Goal: Register for event/course

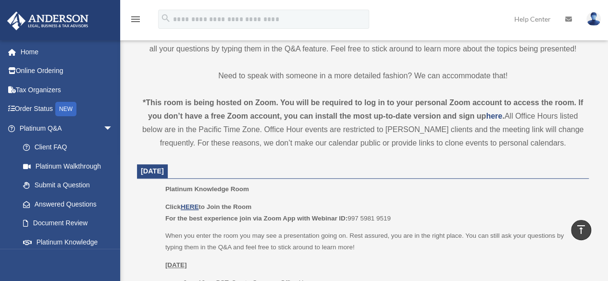
scroll to position [288, 0]
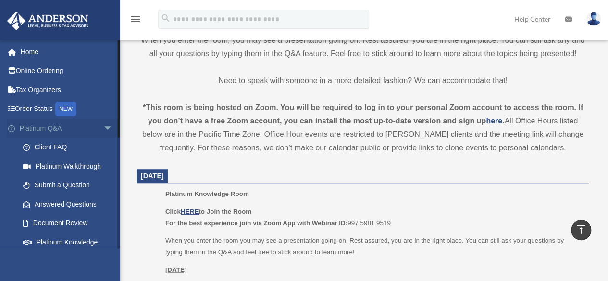
click at [103, 128] on span "arrow_drop_down" at bounding box center [112, 129] width 19 height 20
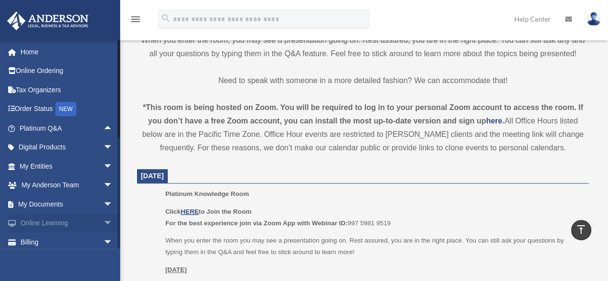
click at [60, 217] on link "Online Learning arrow_drop_down" at bounding box center [67, 223] width 121 height 19
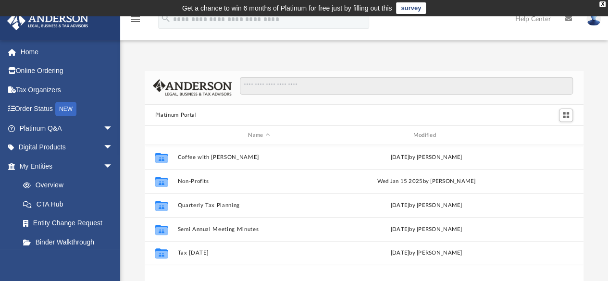
scroll to position [211, 431]
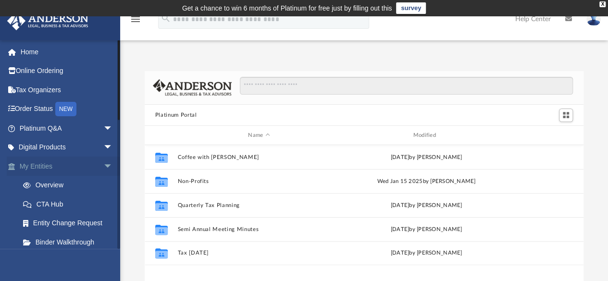
click at [85, 168] on link "My Entities arrow_drop_down" at bounding box center [67, 166] width 121 height 19
click at [103, 166] on span "arrow_drop_down" at bounding box center [112, 167] width 19 height 20
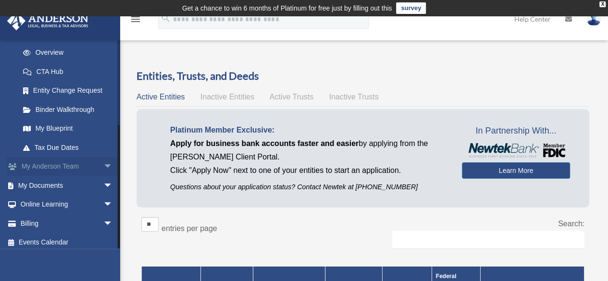
scroll to position [137, 0]
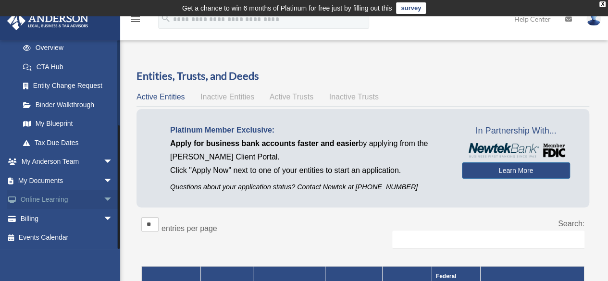
click at [49, 198] on link "Online Learning arrow_drop_down" at bounding box center [67, 199] width 121 height 19
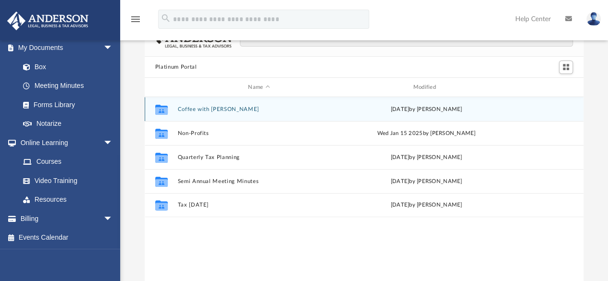
scroll to position [48, 0]
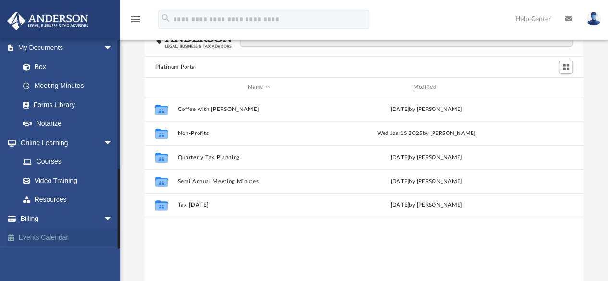
click at [59, 237] on link "Events Calendar" at bounding box center [67, 237] width 121 height 19
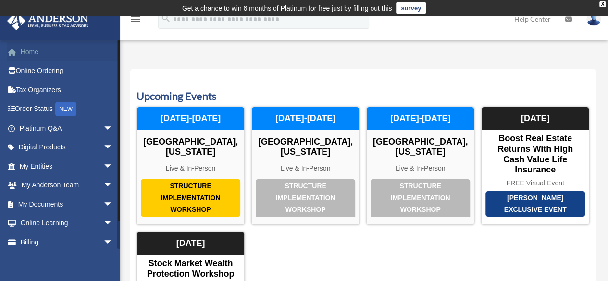
click at [26, 54] on link "Home" at bounding box center [67, 51] width 121 height 19
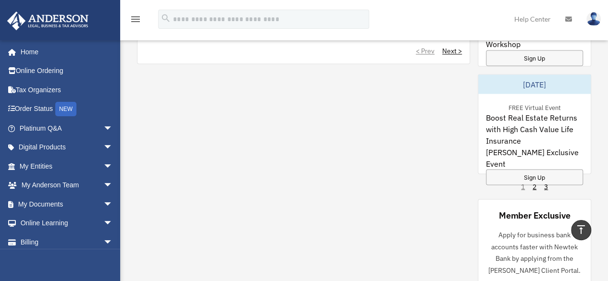
scroll to position [865, 0]
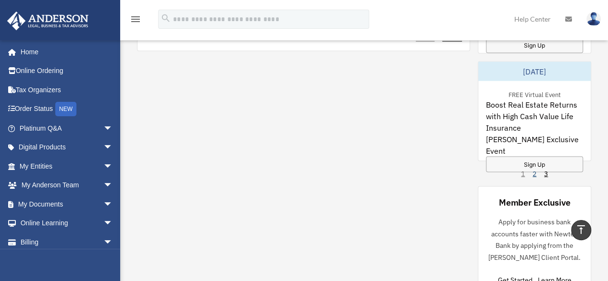
click at [535, 172] on link "2" at bounding box center [534, 174] width 4 height 10
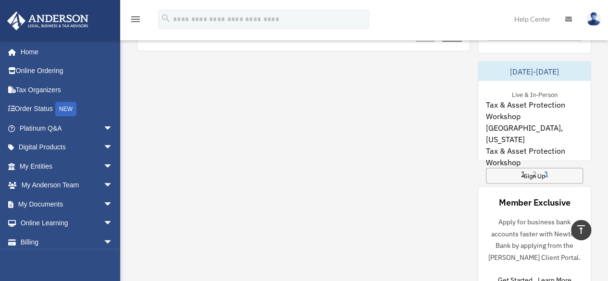
click at [548, 171] on link "3" at bounding box center [546, 174] width 4 height 10
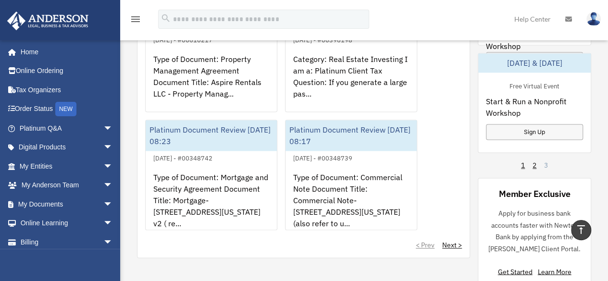
scroll to position [673, 0]
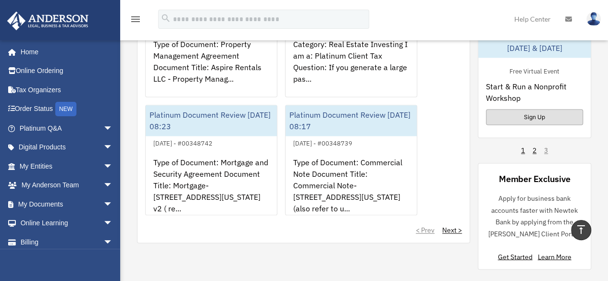
click at [529, 116] on div "Sign Up" at bounding box center [534, 117] width 97 height 16
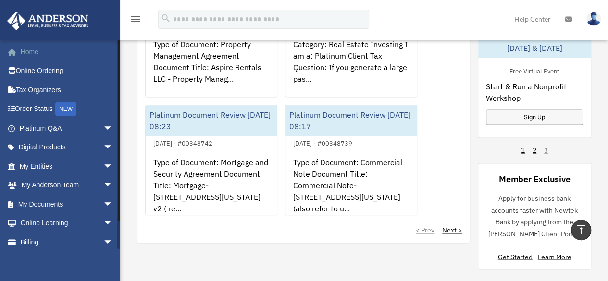
click at [31, 54] on link "Home" at bounding box center [67, 51] width 121 height 19
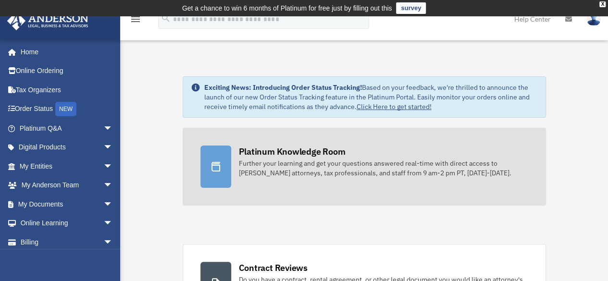
click at [289, 154] on div "Platinum Knowledge Room" at bounding box center [292, 152] width 107 height 12
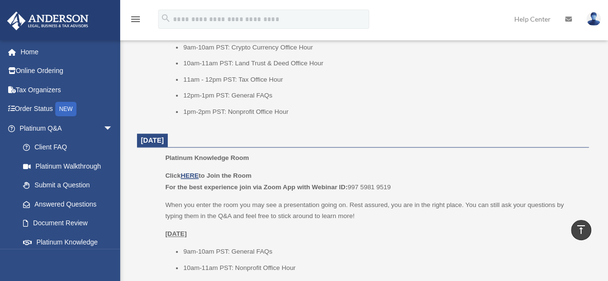
scroll to position [432, 0]
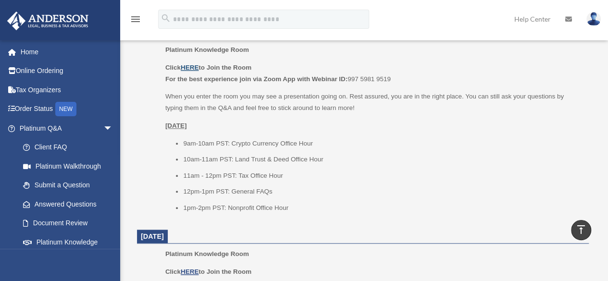
click at [190, 66] on u "HERE" at bounding box center [190, 67] width 18 height 7
